Goal: Task Accomplishment & Management: Manage account settings

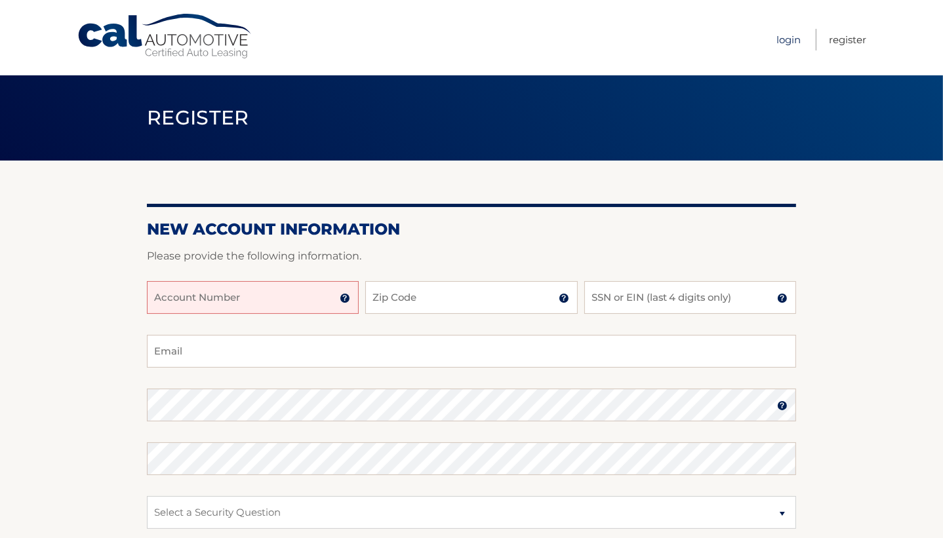
click at [786, 40] on link "Login" at bounding box center [788, 40] width 24 height 22
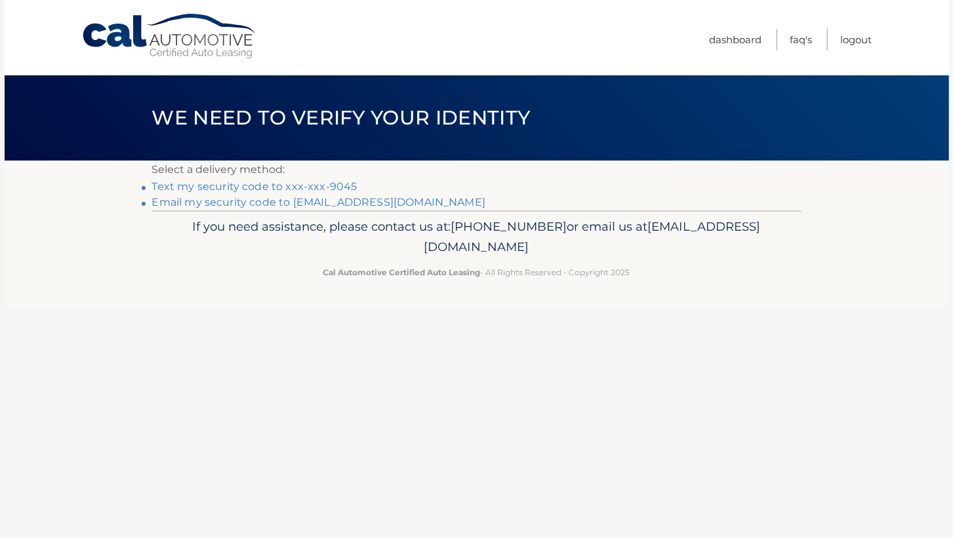
click at [280, 184] on link "Text my security code to xxx-xxx-9045" at bounding box center [254, 186] width 205 height 12
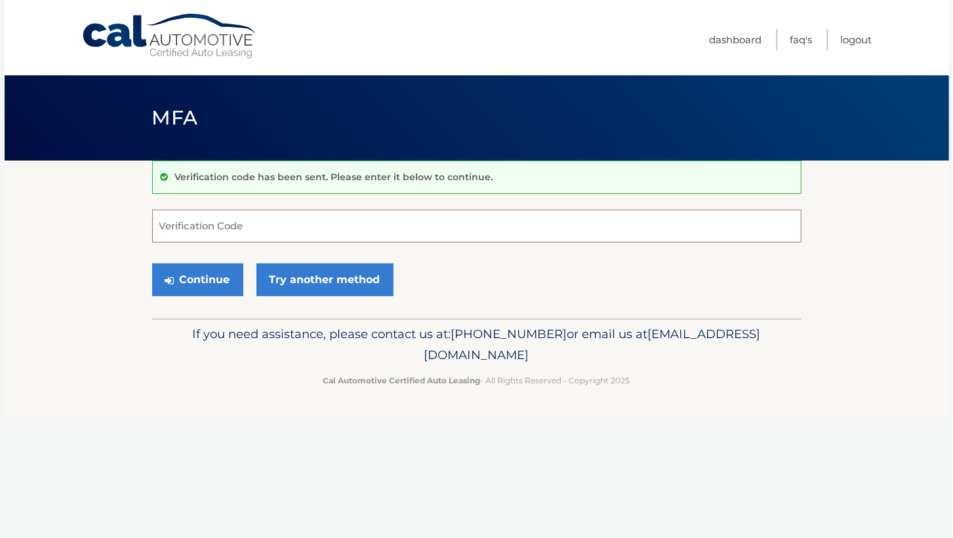
click at [248, 228] on input "Verification Code" at bounding box center [476, 226] width 649 height 33
type input "412510"
click at [228, 280] on button "Continue" at bounding box center [197, 280] width 91 height 33
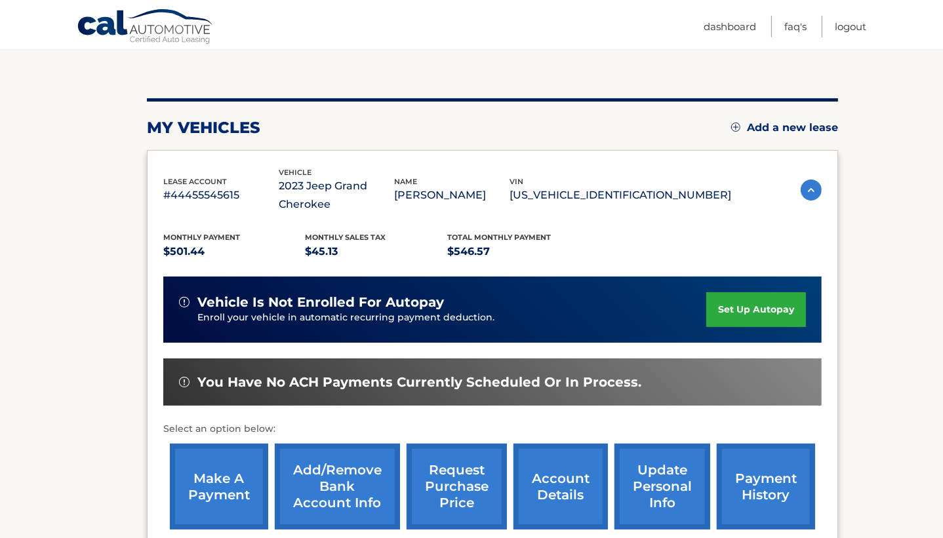
scroll to position [126, 0]
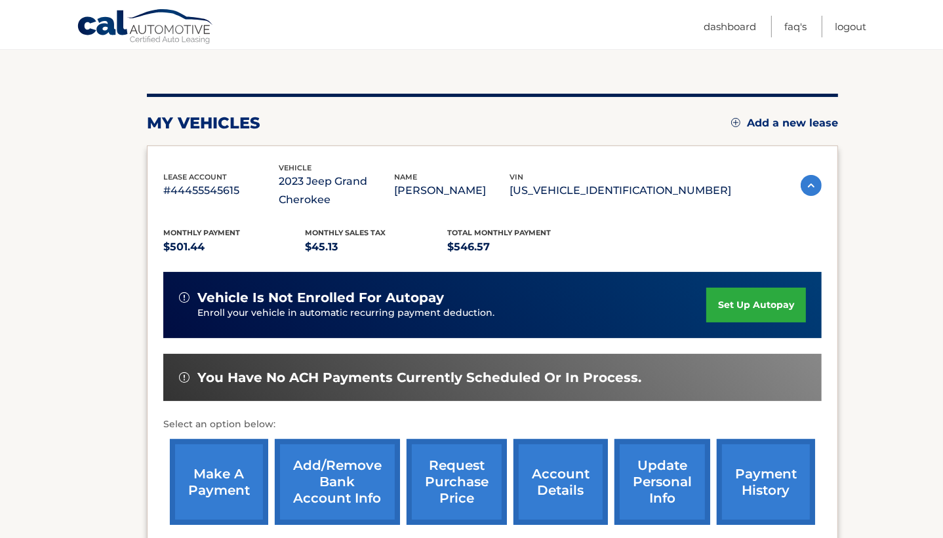
click at [207, 487] on link "make a payment" at bounding box center [219, 482] width 98 height 86
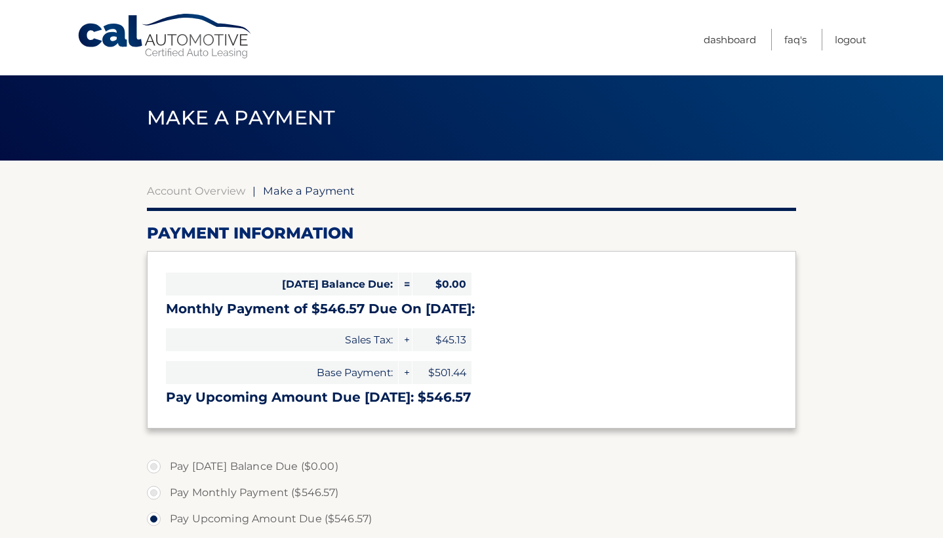
select select "NWMxNDdhYTctMzFmYy00MjkyLWFjNGYtNmMyZDc2OGU5ODVj"
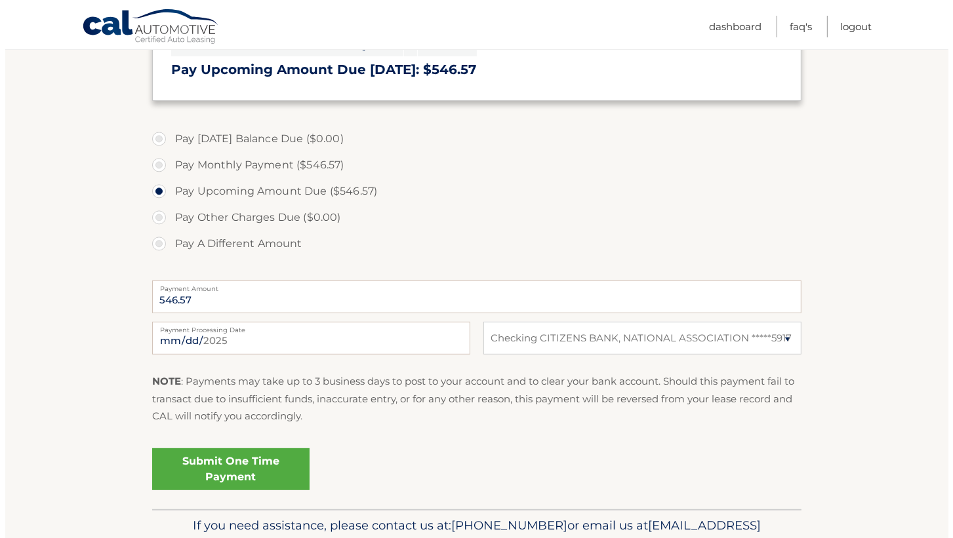
scroll to position [398, 0]
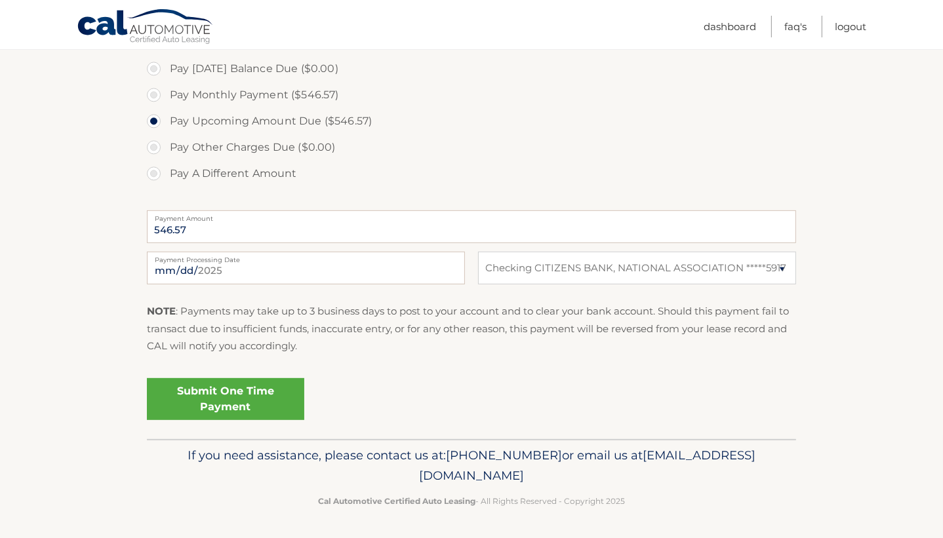
click at [193, 399] on link "Submit One Time Payment" at bounding box center [225, 399] width 157 height 42
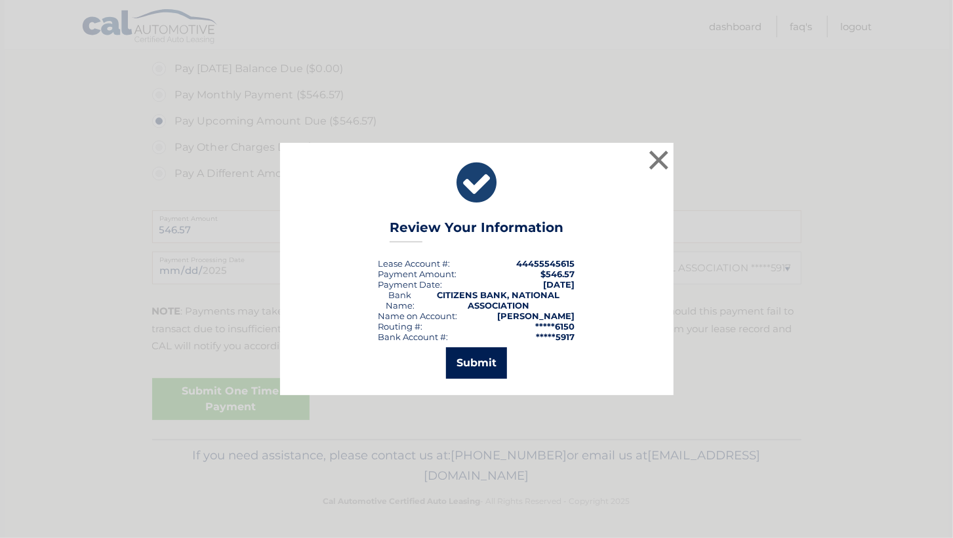
click at [476, 359] on button "Submit" at bounding box center [476, 363] width 61 height 31
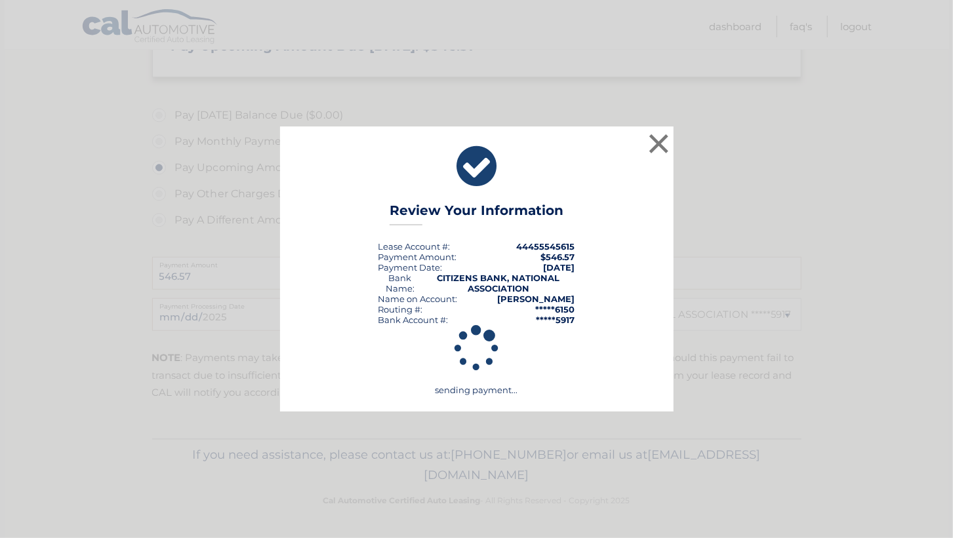
scroll to position [351, 0]
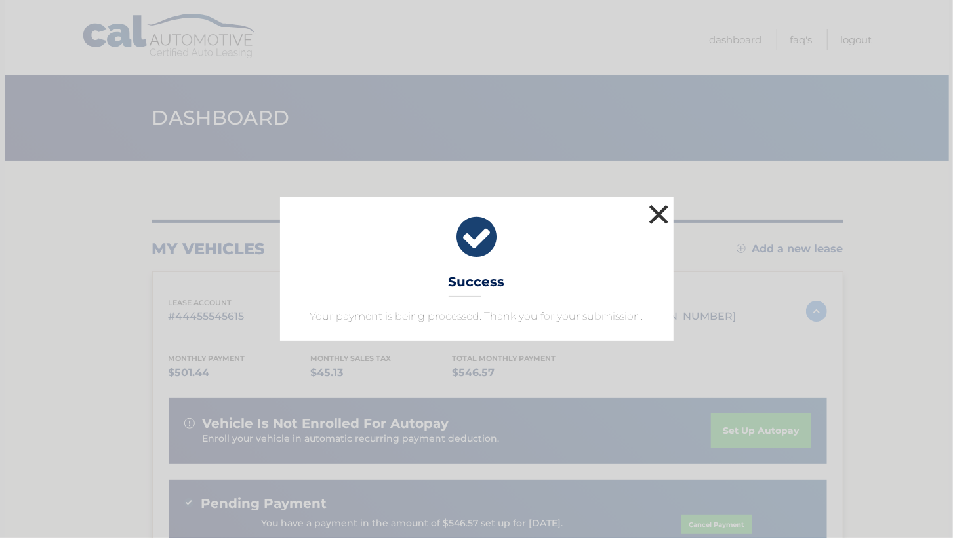
click at [656, 212] on button "×" at bounding box center [659, 214] width 26 height 26
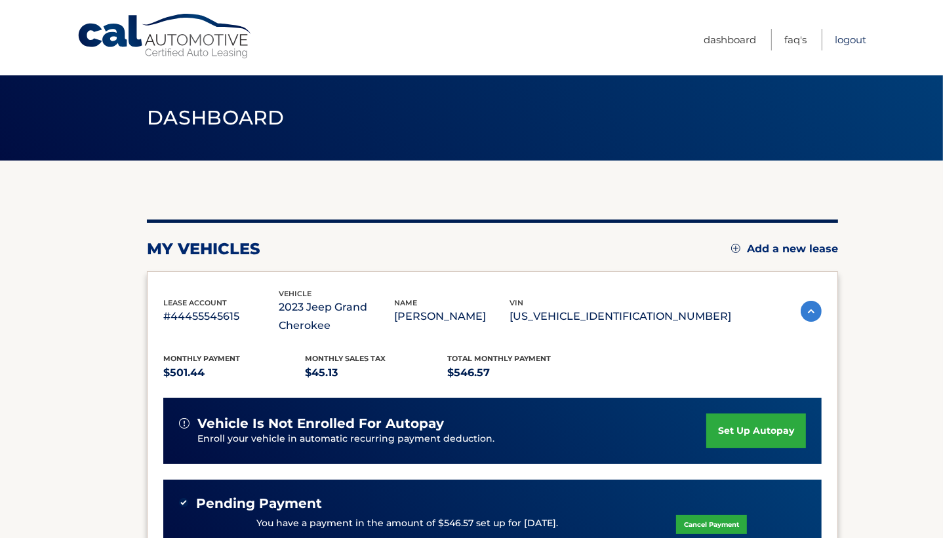
click at [853, 37] on link "Logout" at bounding box center [850, 40] width 31 height 22
